Goal: Task Accomplishment & Management: Manage account settings

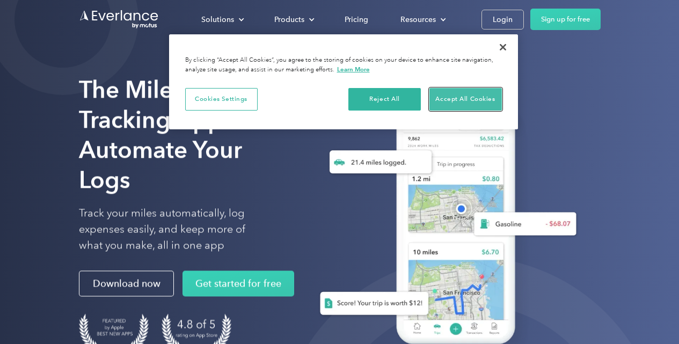
click at [481, 101] on button "Accept All Cookies" at bounding box center [466, 99] width 72 height 23
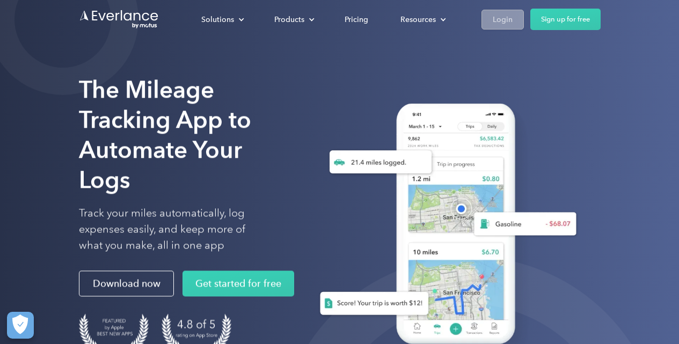
click at [517, 23] on link "Login" at bounding box center [503, 20] width 42 height 20
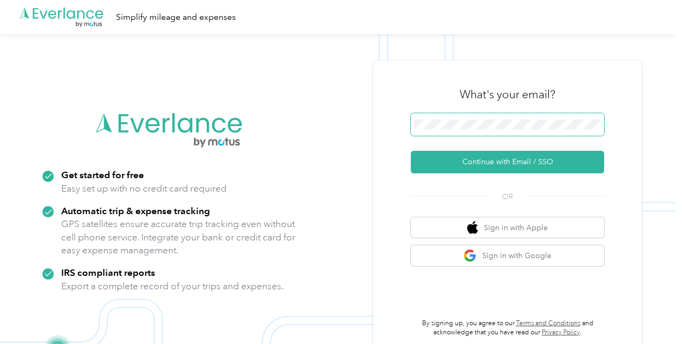
click at [492, 129] on span at bounding box center [507, 124] width 193 height 23
click at [348, 116] on div ".cls-1 { fill: #00adee; } .cls-2 { fill: #fff; } .cls-3 { fill: #707372; } .cls…" at bounding box center [338, 206] width 677 height 344
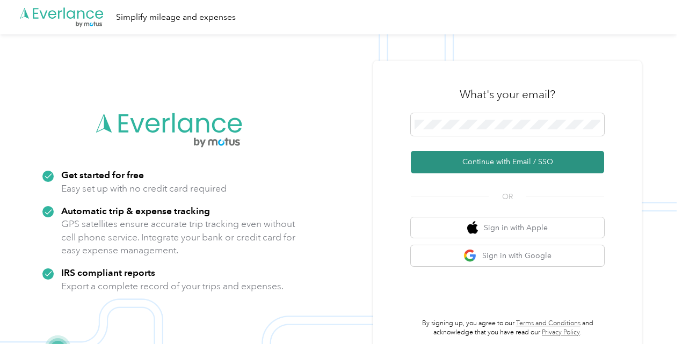
click at [507, 162] on button "Continue with Email / SSO" at bounding box center [507, 162] width 193 height 23
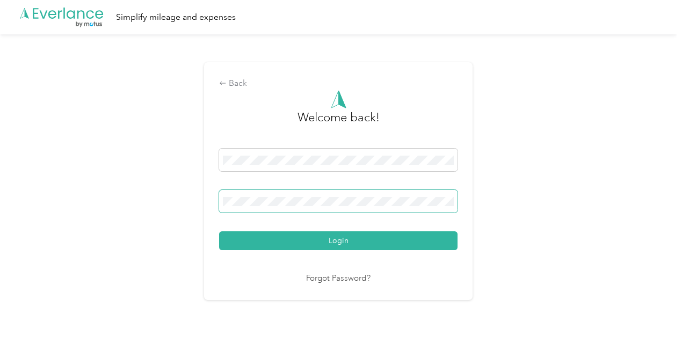
click at [219, 231] on button "Login" at bounding box center [338, 240] width 238 height 19
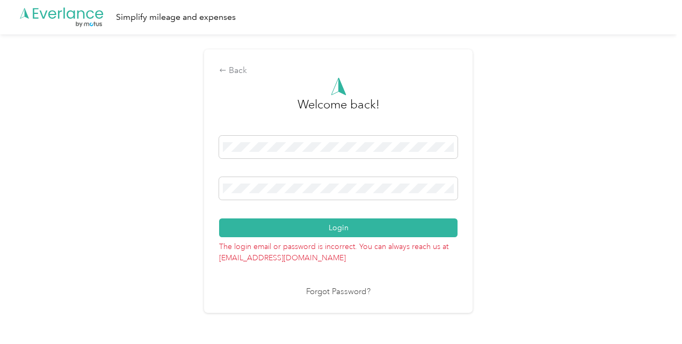
click at [78, 149] on div "Back Welcome back! Login The login email or password is incorrect. You can alwa…" at bounding box center [338, 185] width 677 height 303
click at [219, 219] on button "Login" at bounding box center [338, 228] width 238 height 19
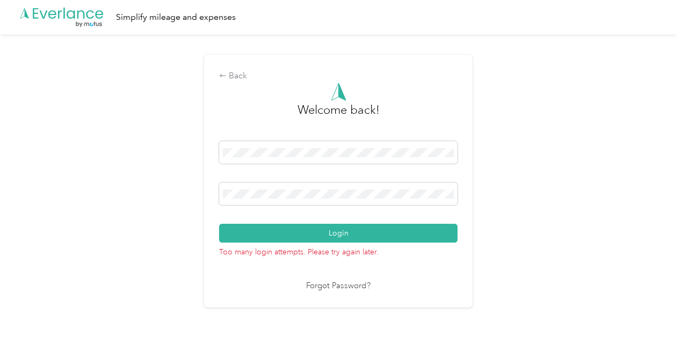
click at [343, 281] on link "Forgot Password?" at bounding box center [338, 286] width 64 height 12
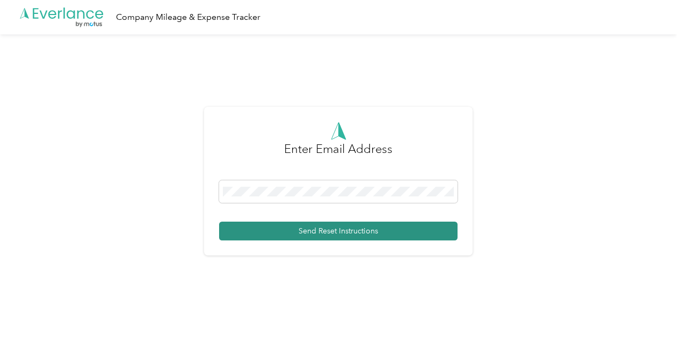
click at [302, 228] on button "Send Reset Instructions" at bounding box center [338, 231] width 238 height 19
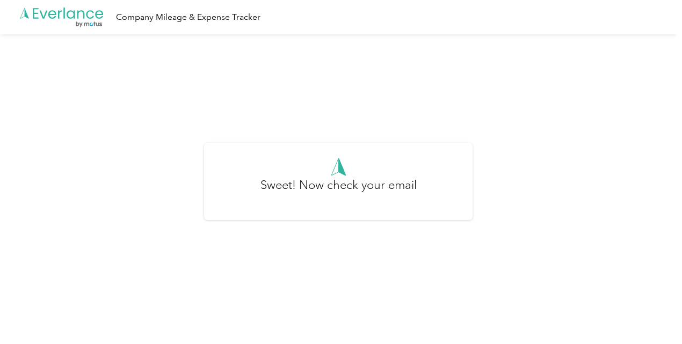
click at [90, 17] on icon ".cls-1 { fill: #00adee; } .cls-2 { fill: #fff; } .cls-3 { fill: #707372; } .cls…" at bounding box center [62, 17] width 86 height 22
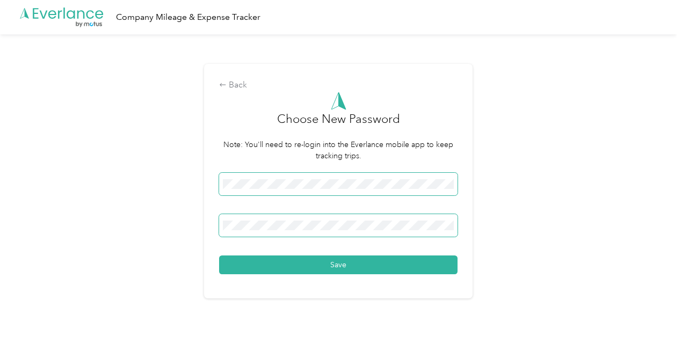
click at [219, 256] on button "Save" at bounding box center [338, 265] width 238 height 19
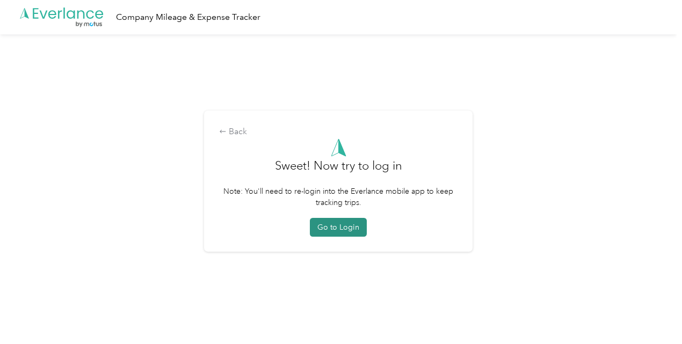
click at [325, 226] on button "Go to Login" at bounding box center [338, 227] width 57 height 19
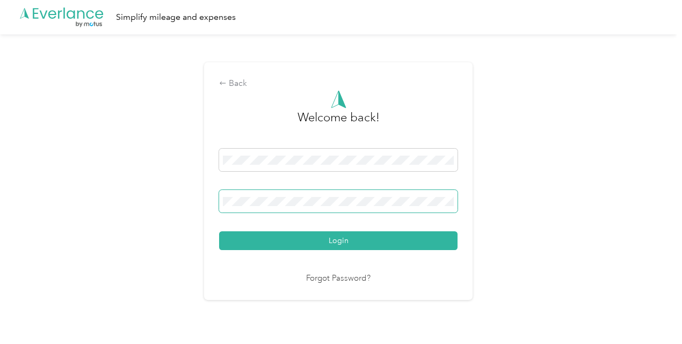
click at [219, 231] on button "Login" at bounding box center [338, 240] width 238 height 19
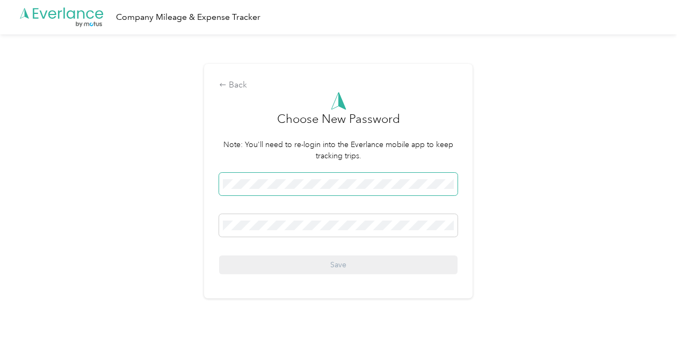
click at [312, 178] on span at bounding box center [338, 184] width 238 height 23
click at [321, 191] on span at bounding box center [338, 184] width 238 height 23
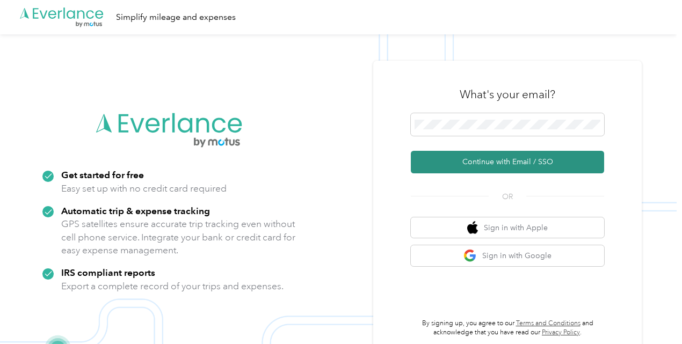
click at [507, 158] on button "Continue with Email / SSO" at bounding box center [507, 162] width 193 height 23
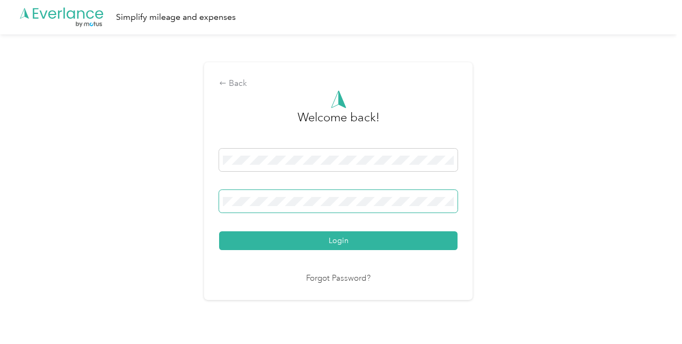
click at [219, 231] on button "Login" at bounding box center [338, 240] width 238 height 19
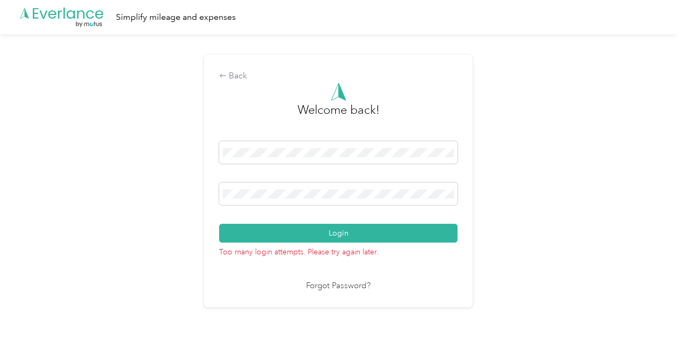
click at [352, 255] on p "Too many login attempts. Please try again later." at bounding box center [338, 250] width 238 height 15
